Goal: Understand process/instructions: Learn how to perform a task or action

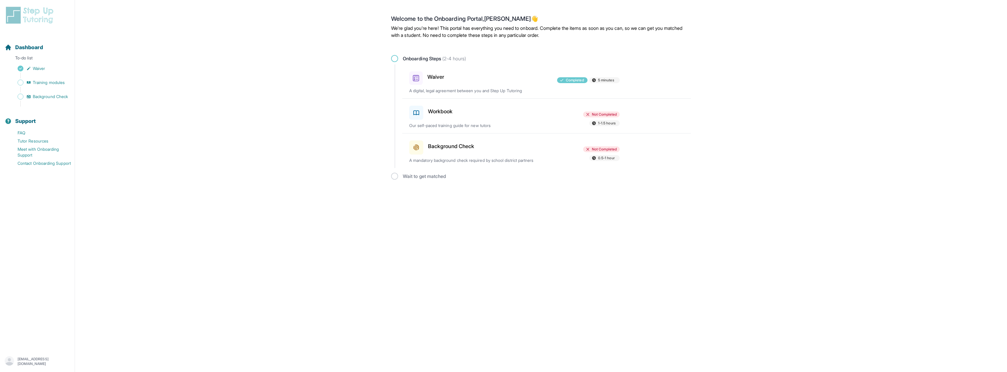
click at [458, 106] on div "Workbook" at bounding box center [443, 111] width 68 height 16
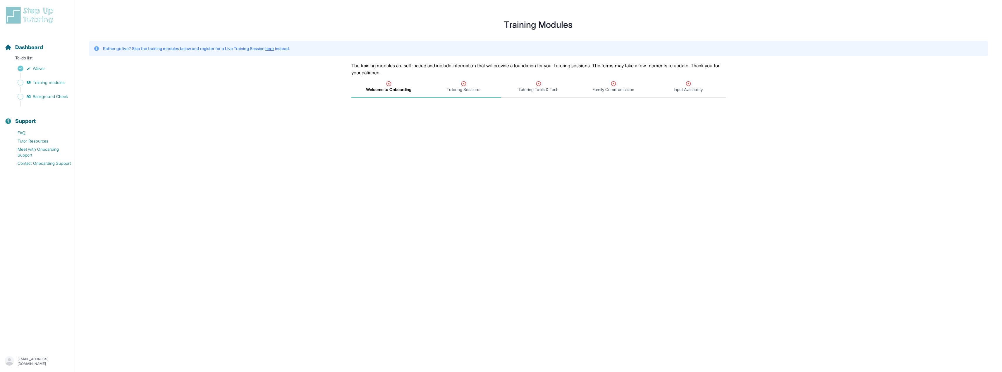
click at [465, 97] on span "Tutoring Sessions" at bounding box center [463, 87] width 75 height 22
click at [397, 95] on span "Welcome to Onboarding" at bounding box center [388, 87] width 75 height 22
click at [451, 85] on div "Tutoring Sessions" at bounding box center [464, 87] width 73 height 12
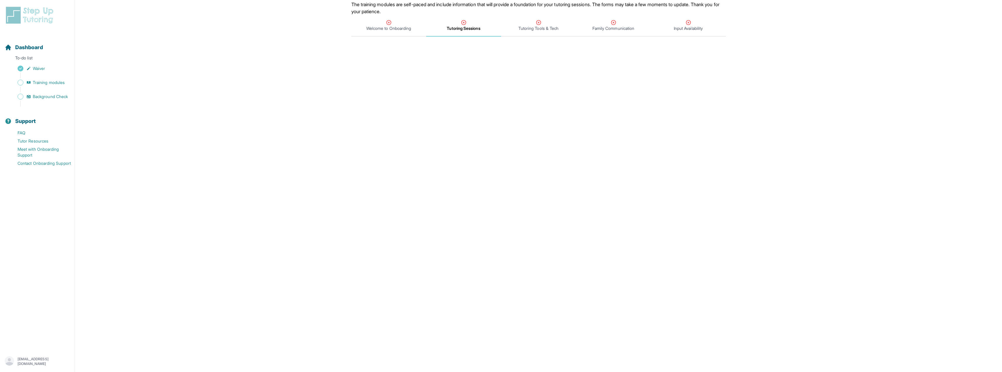
scroll to position [105, 0]
